Goal: Transaction & Acquisition: Subscribe to service/newsletter

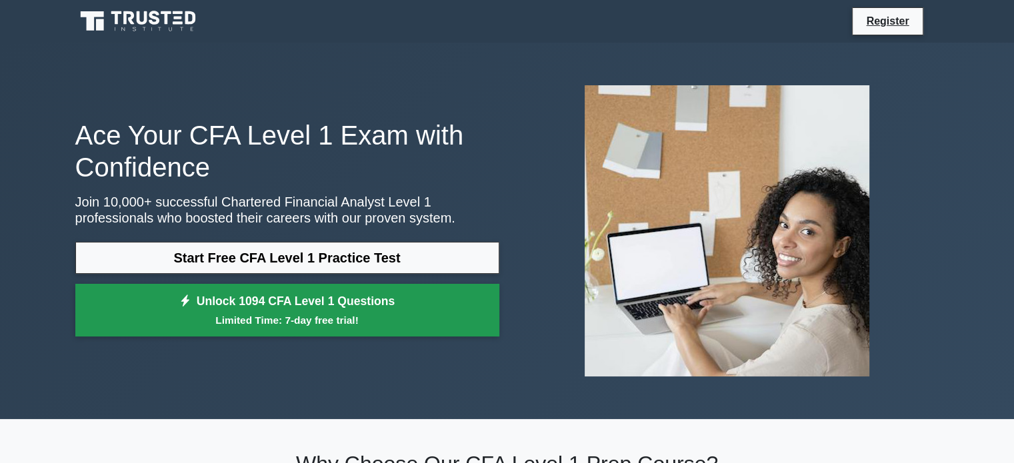
click at [387, 315] on small "Limited Time: 7-day free trial!" at bounding box center [287, 320] width 391 height 15
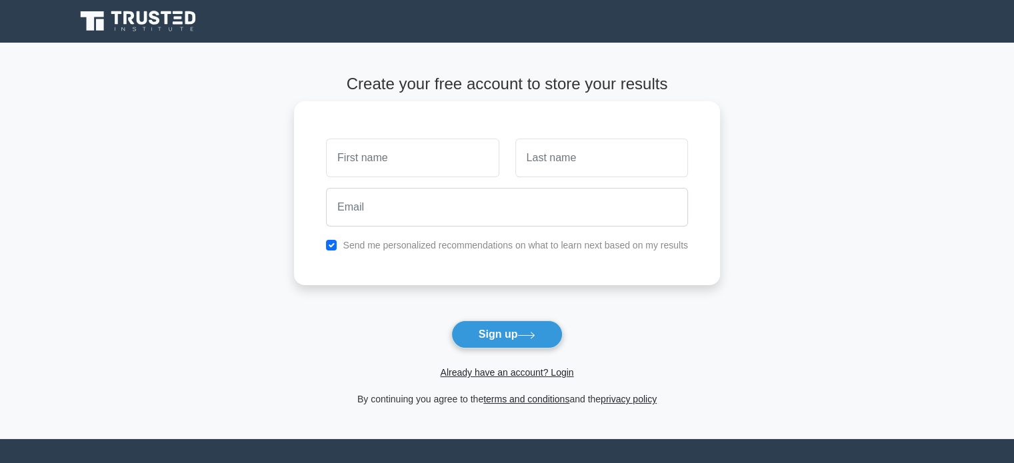
click at [439, 154] on input "text" at bounding box center [412, 158] width 173 height 39
click at [421, 173] on input "text" at bounding box center [412, 158] width 173 height 39
type input "[PERSON_NAME]"
click at [545, 164] on input "text" at bounding box center [601, 158] width 173 height 39
type input "[PERSON_NAME]"
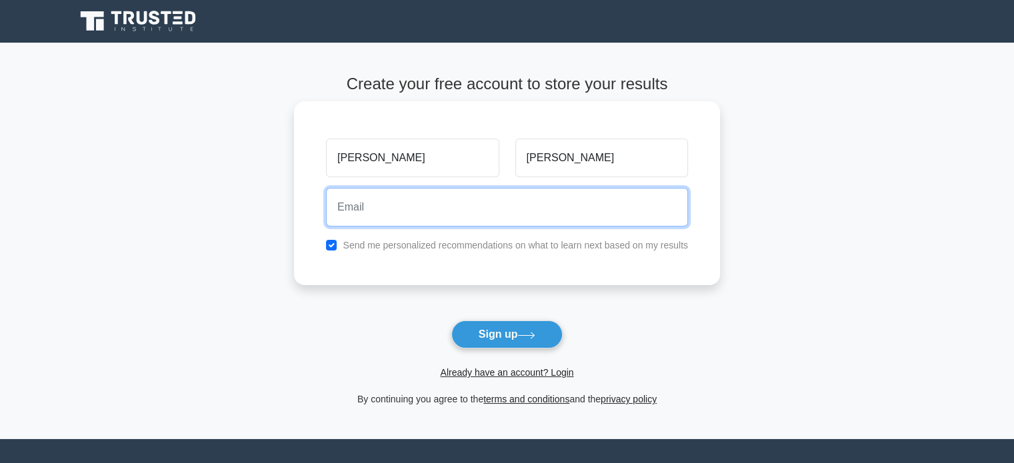
click at [488, 217] on input "email" at bounding box center [507, 207] width 362 height 39
type input "[EMAIL_ADDRESS][DOMAIN_NAME]"
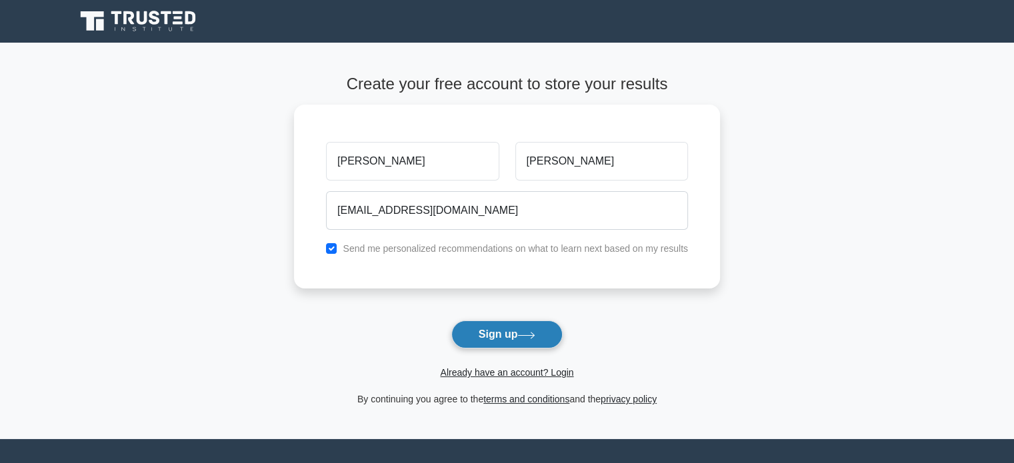
click at [488, 333] on button "Sign up" at bounding box center [507, 335] width 112 height 28
